Goal: Task Accomplishment & Management: Use online tool/utility

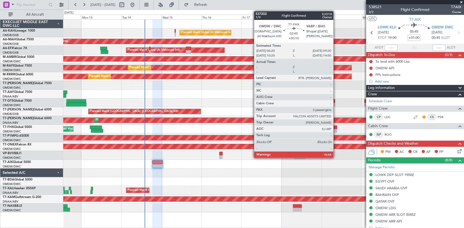
click at [336, 127] on div at bounding box center [334, 128] width 5 height 4
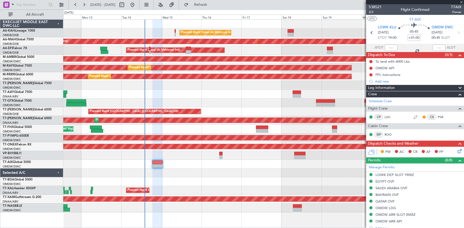
type input "+00:10"
type input "3"
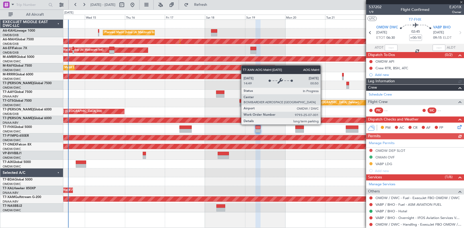
click at [229, 115] on div "Planned Maint Dubai (Al Maktoum Intl) Unplanned Maint [GEOGRAPHIC_DATA] ([GEOGR…" at bounding box center [263, 116] width 400 height 193
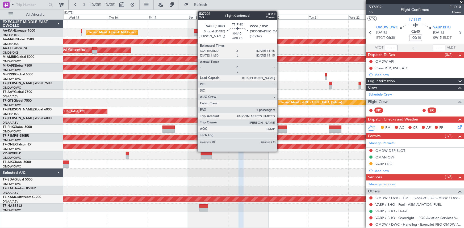
click at [279, 127] on div at bounding box center [282, 128] width 8 height 4
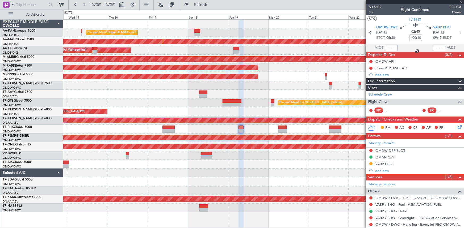
type input "+00:20"
type input "1"
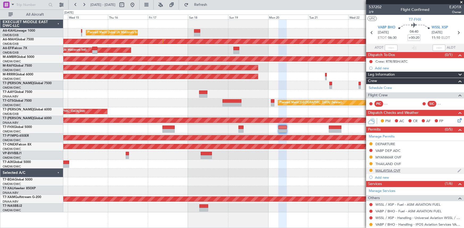
scroll to position [40, 0]
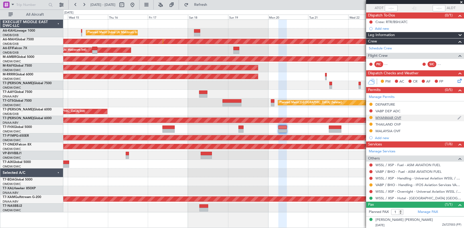
click at [380, 116] on div "MYANMAR OVF" at bounding box center [388, 118] width 26 height 5
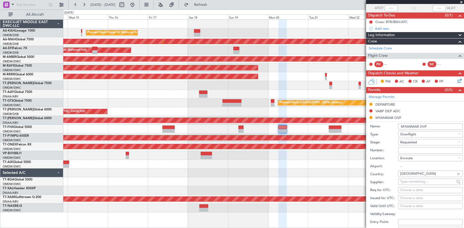
click at [415, 151] on input "Number:" at bounding box center [430, 150] width 65 height 6
paste input "CAAM-NS-0681-10-25"
type input "CAAM-NS-0681-10-25"
click at [412, 143] on span "Requested" at bounding box center [408, 142] width 17 height 5
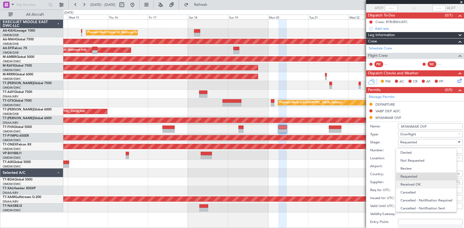
scroll to position [2, 0]
click at [419, 181] on span "Received OK" at bounding box center [428, 183] width 56 height 8
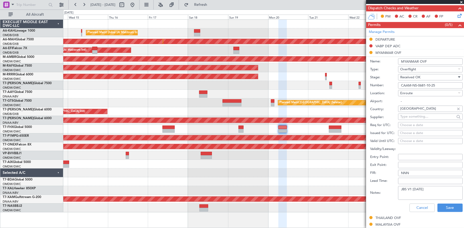
scroll to position [112, 0]
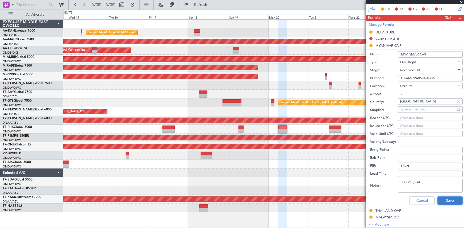
click at [445, 201] on button "Save" at bounding box center [449, 201] width 25 height 9
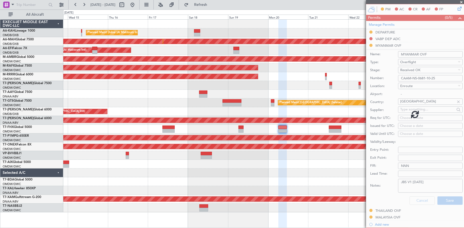
scroll to position [40, 0]
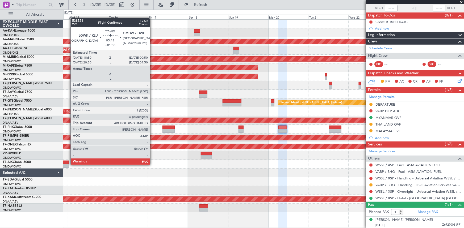
click at [68, 164] on div at bounding box center [64, 166] width 10 height 4
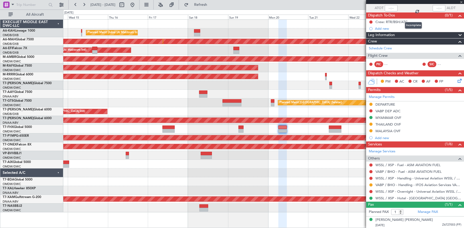
type input "+01:00"
type input "6"
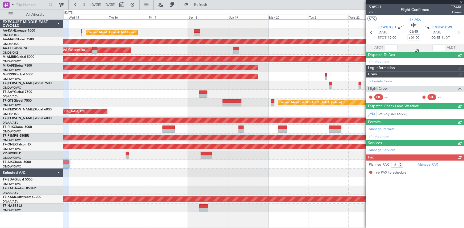
scroll to position [0, 0]
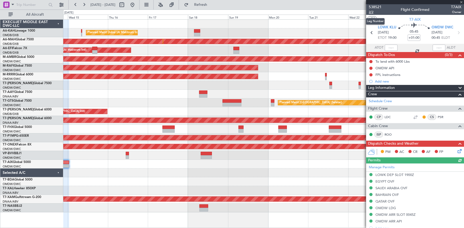
click at [371, 11] on span "2/2" at bounding box center [374, 12] width 13 height 5
